Goal: Task Accomplishment & Management: Manage account settings

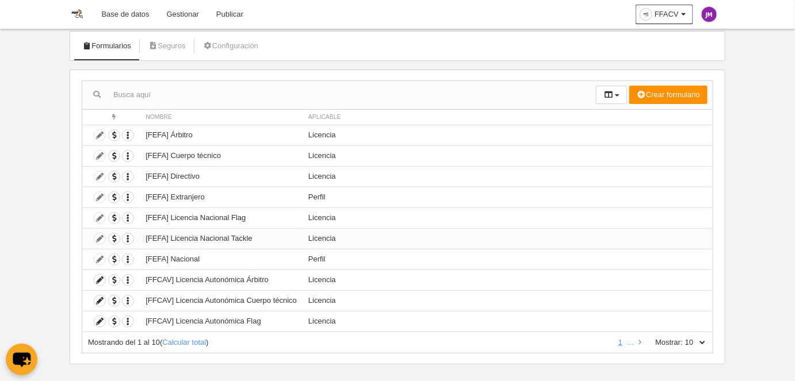
scroll to position [74, 0]
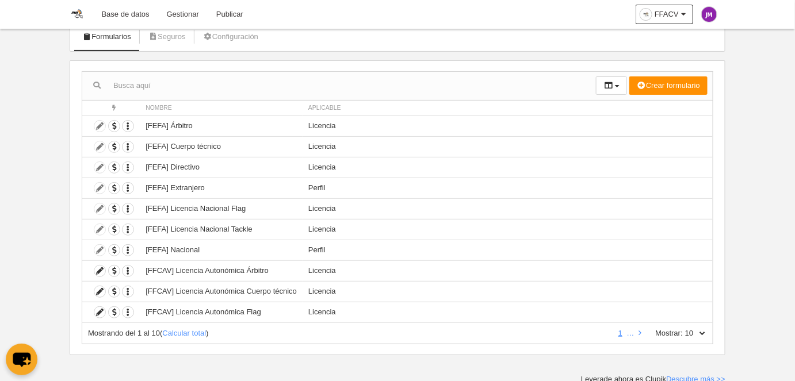
click at [700, 330] on select "10 25 50 100 500" at bounding box center [695, 333] width 24 height 10
select select "500"
click at [683, 328] on select "10 25 50 100 500" at bounding box center [695, 333] width 24 height 10
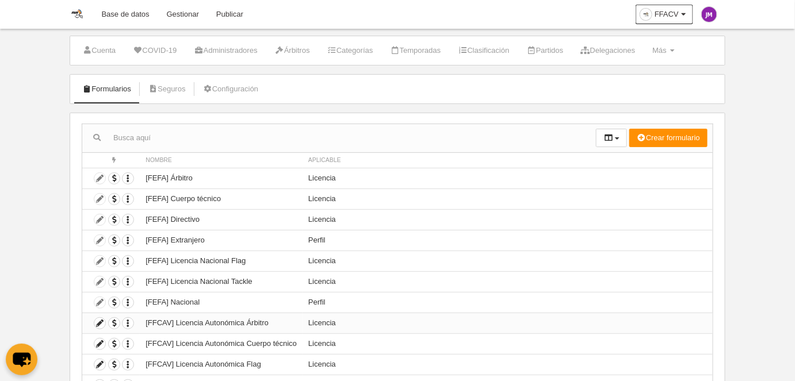
scroll to position [0, 0]
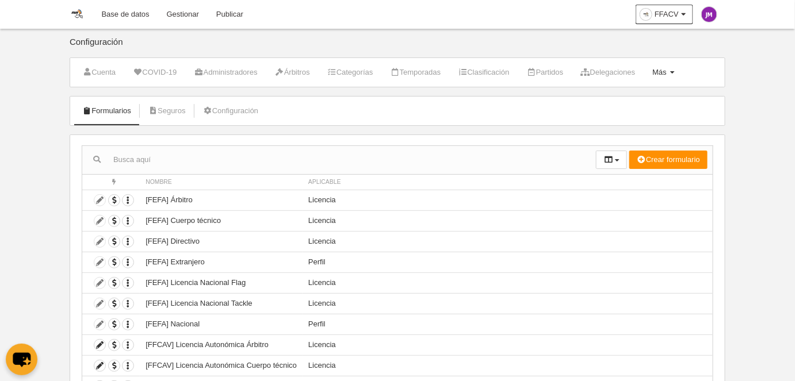
click at [667, 71] on span "Más" at bounding box center [659, 72] width 14 height 9
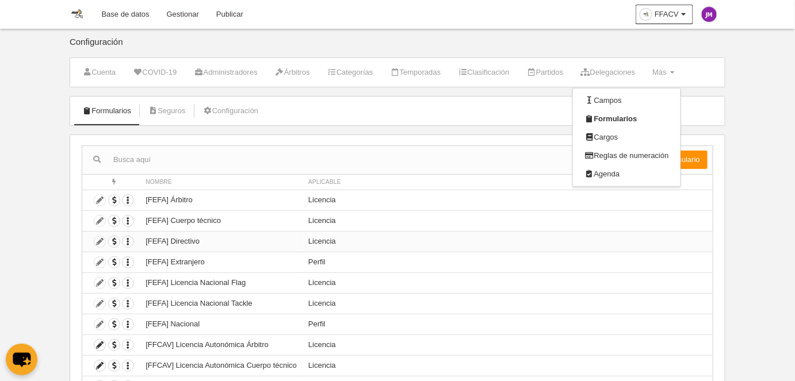
scroll to position [156, 0]
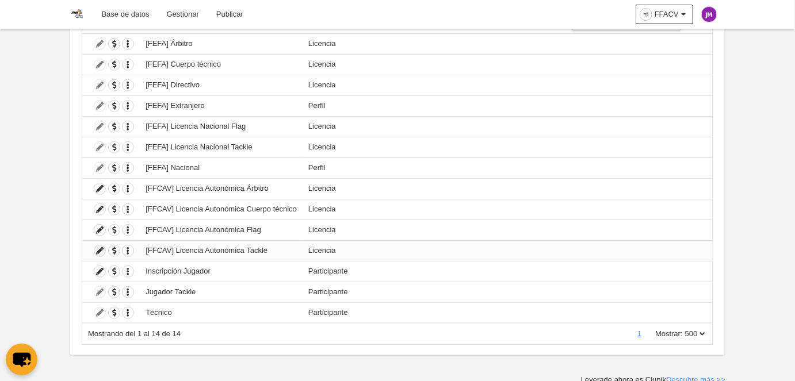
click at [98, 250] on icon at bounding box center [99, 251] width 11 height 11
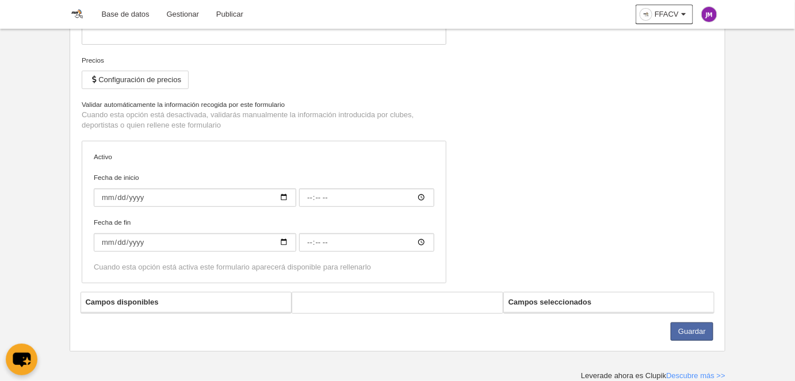
scroll to position [132, 0]
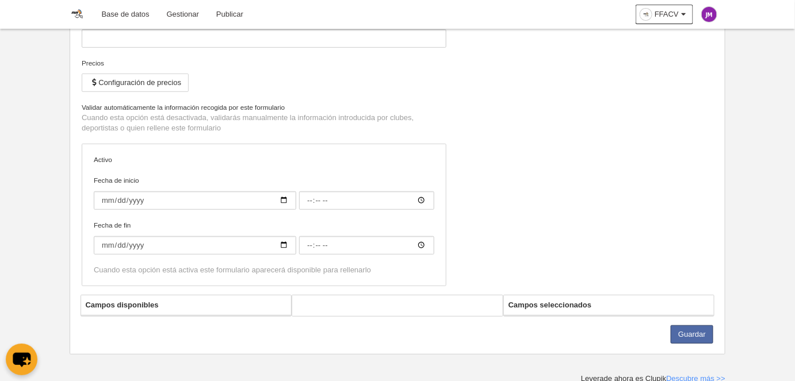
type input "[FFCAV] Licencia Autonómica Tackle"
checkbox input "true"
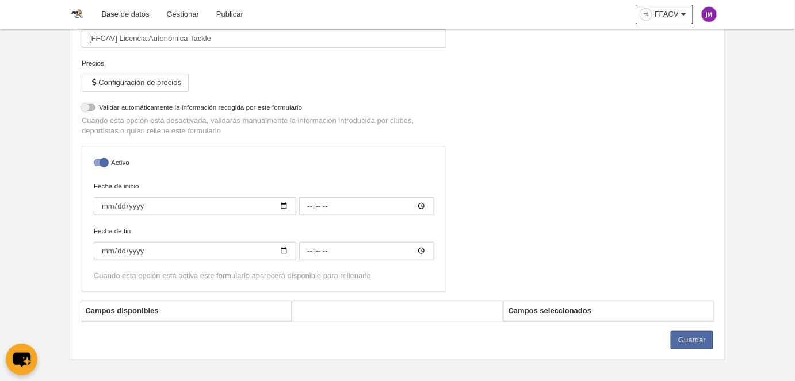
select select "selected"
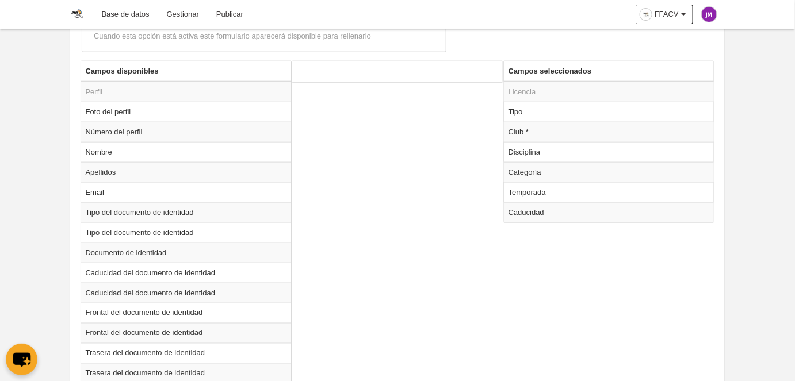
scroll to position [445, 0]
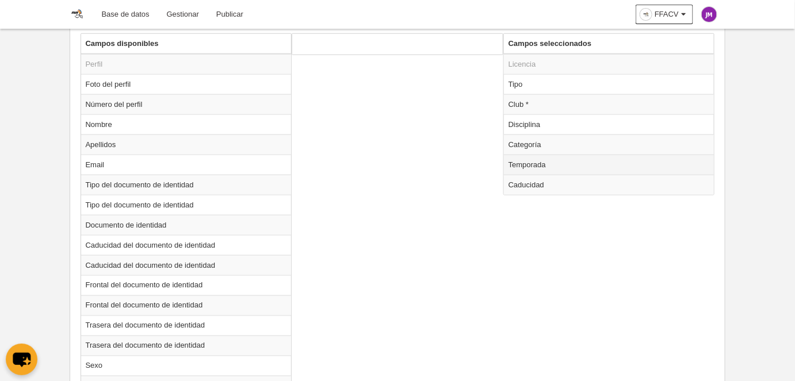
click at [567, 159] on td "Temporada" at bounding box center [609, 165] width 211 height 20
radio input "true"
select select "7531"
